Goal: Task Accomplishment & Management: Manage account settings

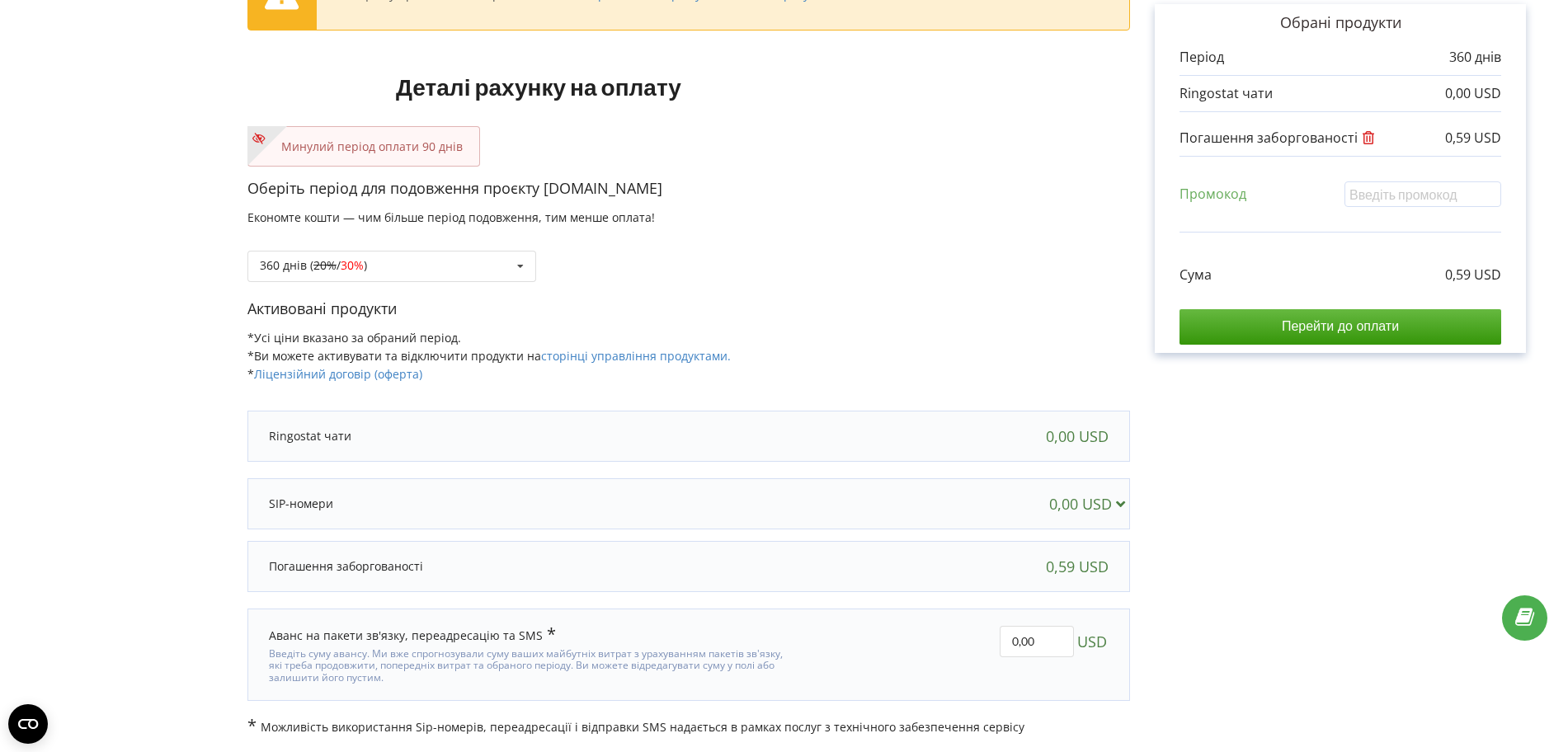
scroll to position [146, 0]
click at [617, 357] on link "сторінці управління продуктами." at bounding box center [636, 355] width 190 height 16
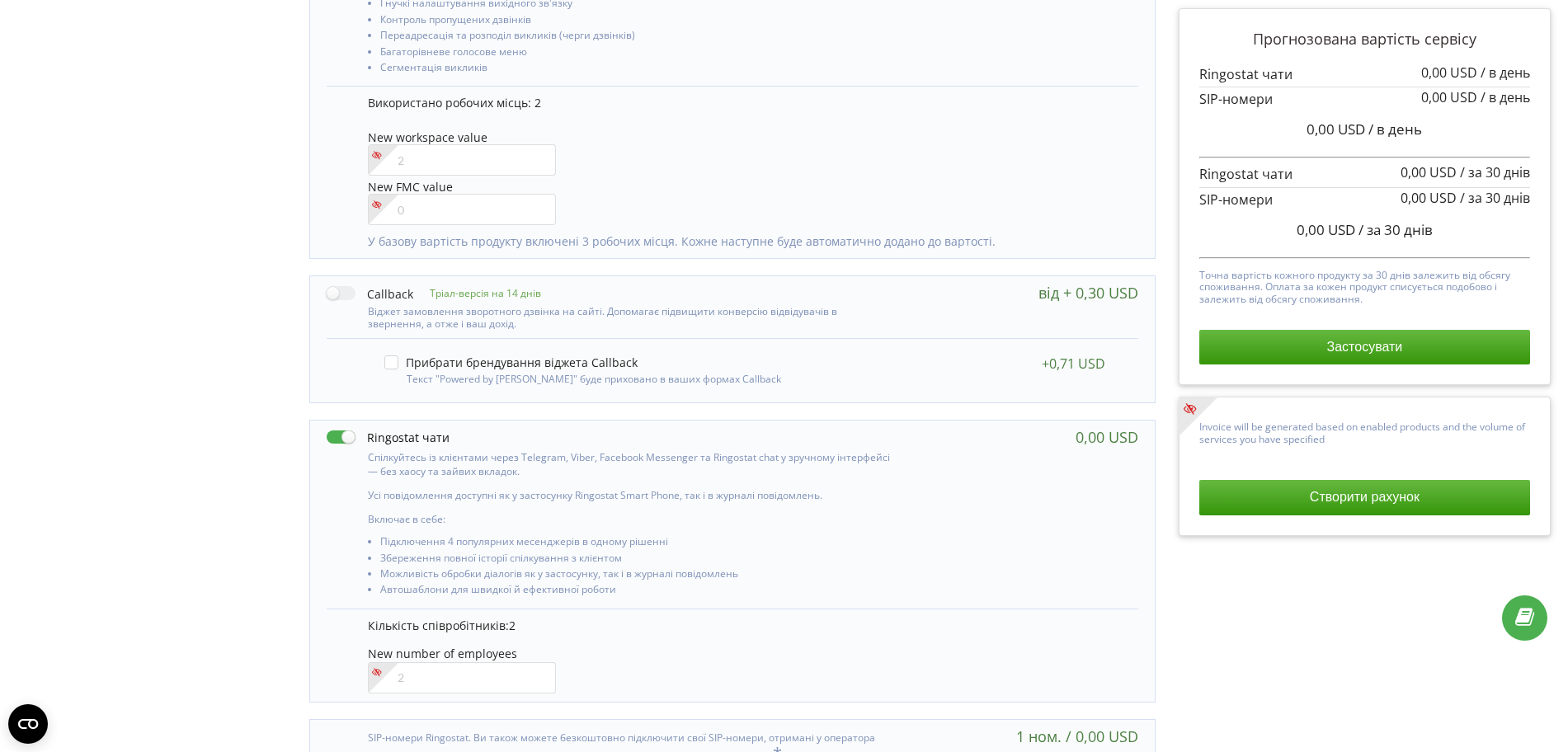
scroll to position [1112, 0]
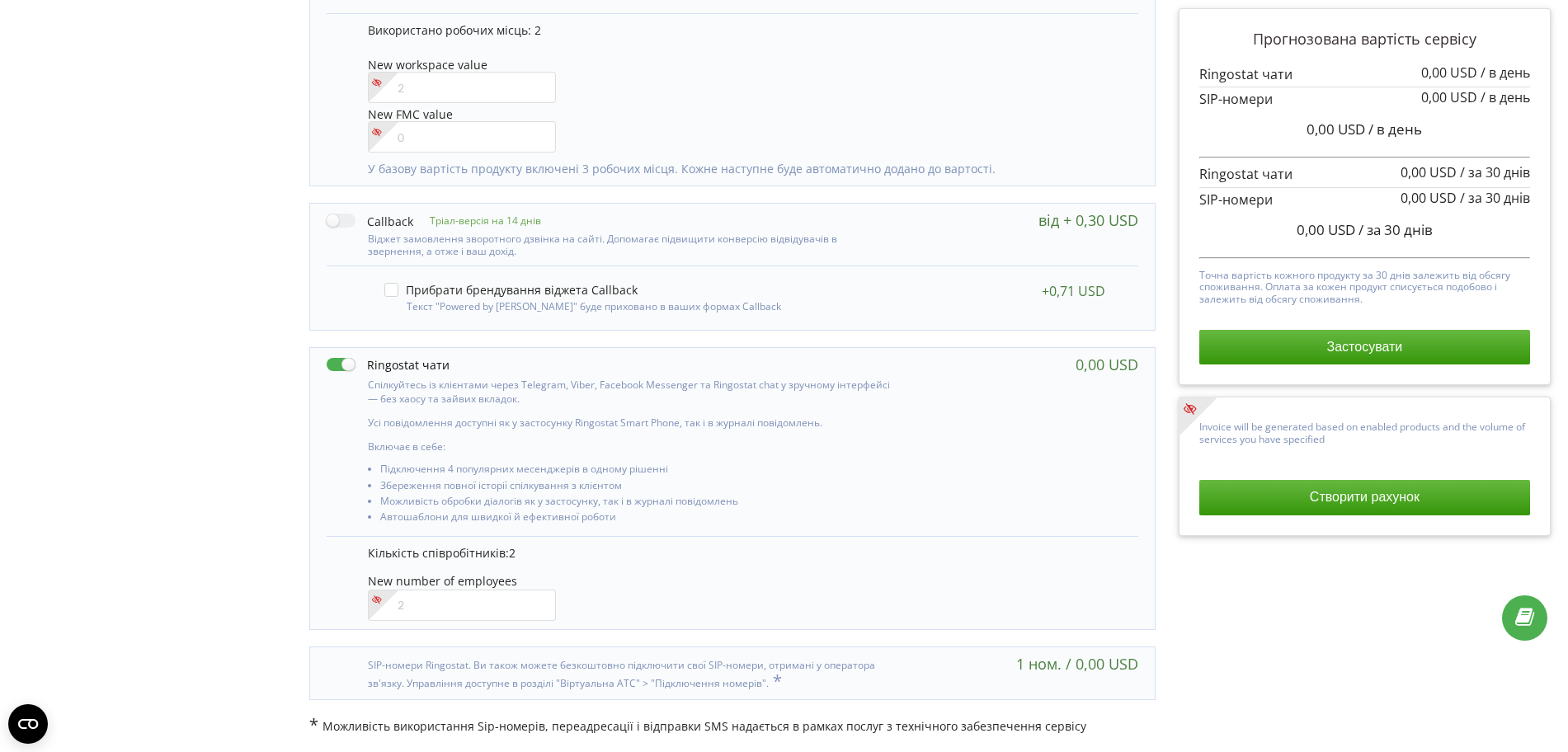
drag, startPoint x: 366, startPoint y: 364, endPoint x: 462, endPoint y: 361, distance: 96.0
click at [462, 361] on div at bounding box center [610, 365] width 568 height 17
drag, startPoint x: 462, startPoint y: 361, endPoint x: 374, endPoint y: 360, distance: 88.0
click at [374, 360] on div at bounding box center [610, 365] width 568 height 17
drag, startPoint x: 367, startPoint y: 363, endPoint x: 443, endPoint y: 359, distance: 76.1
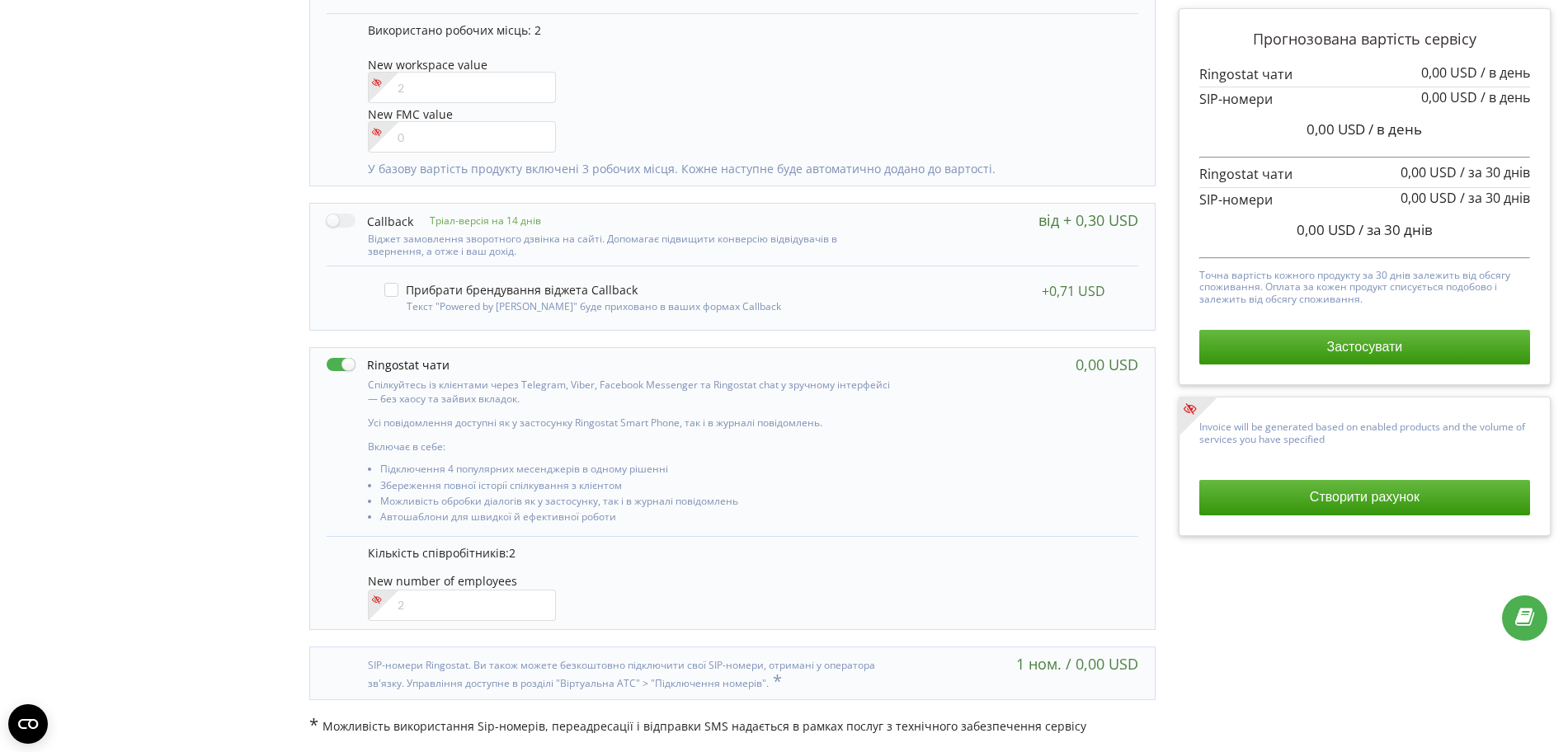
click at [437, 360] on label at bounding box center [388, 365] width 123 height 17
checkbox input "false"
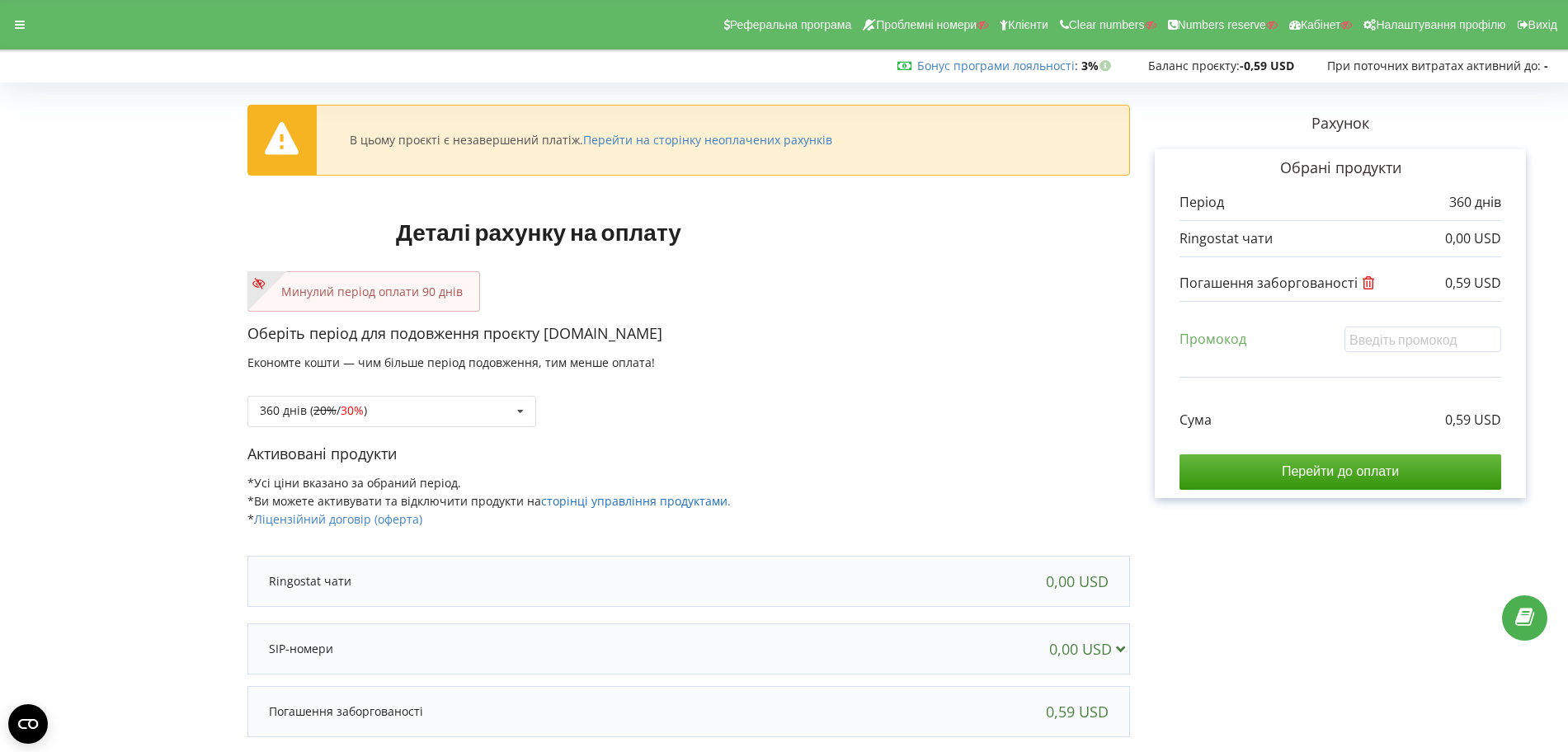
click at [636, 500] on link "сторінці управління продуктами." at bounding box center [636, 501] width 190 height 16
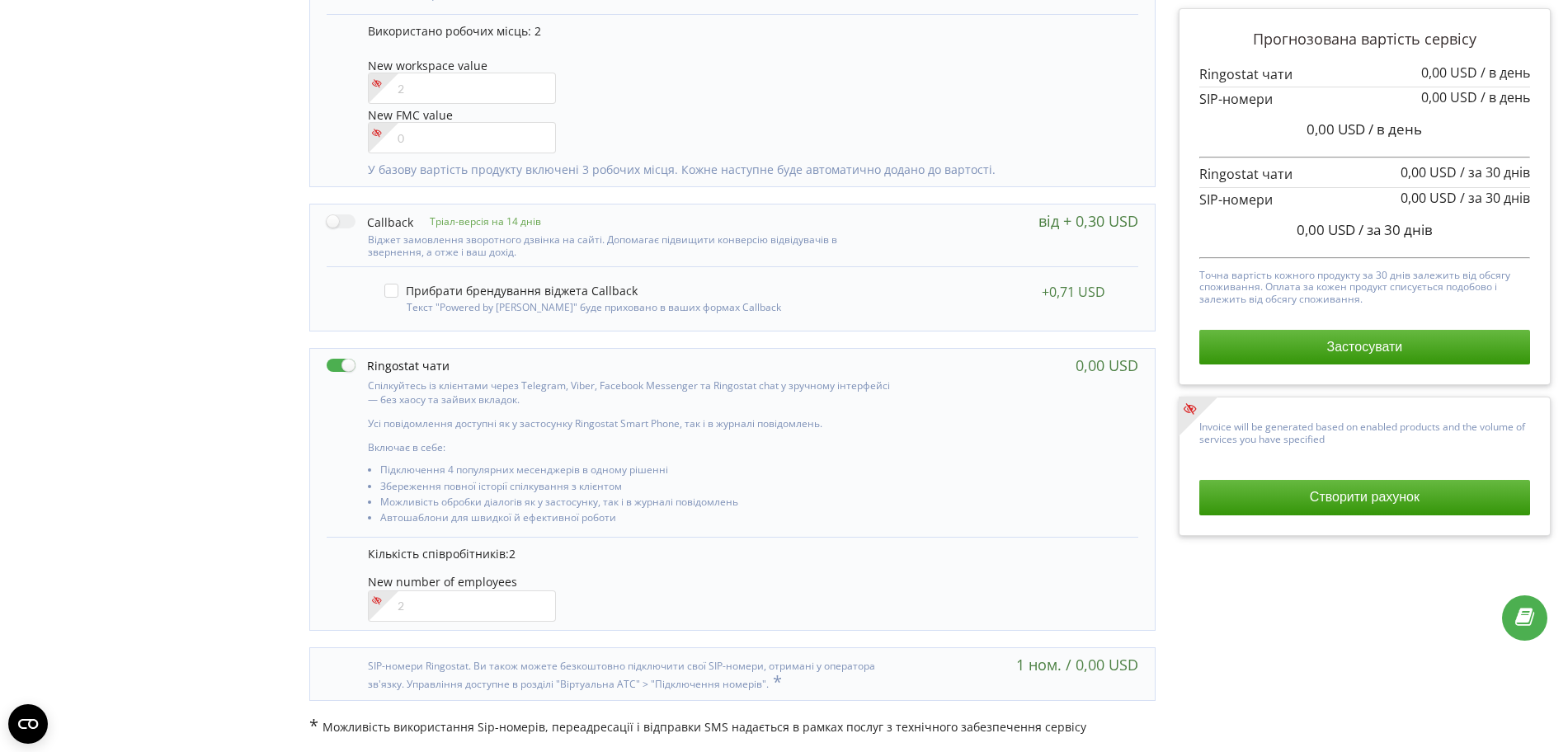
scroll to position [1112, 0]
